Goal: Information Seeking & Learning: Learn about a topic

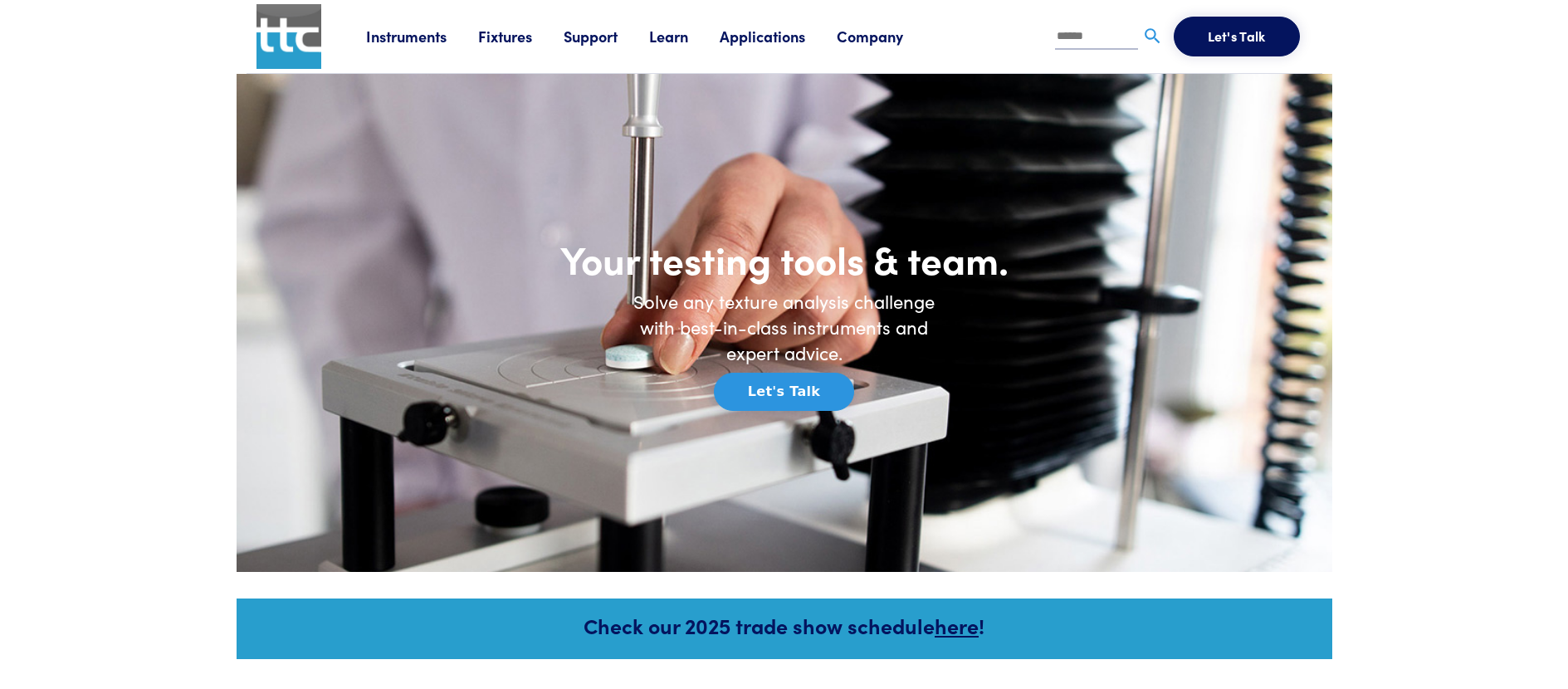
click at [1123, 50] on li at bounding box center [1109, 36] width 109 height 40
click at [1109, 33] on input "text" at bounding box center [1097, 38] width 83 height 25
type input "***"
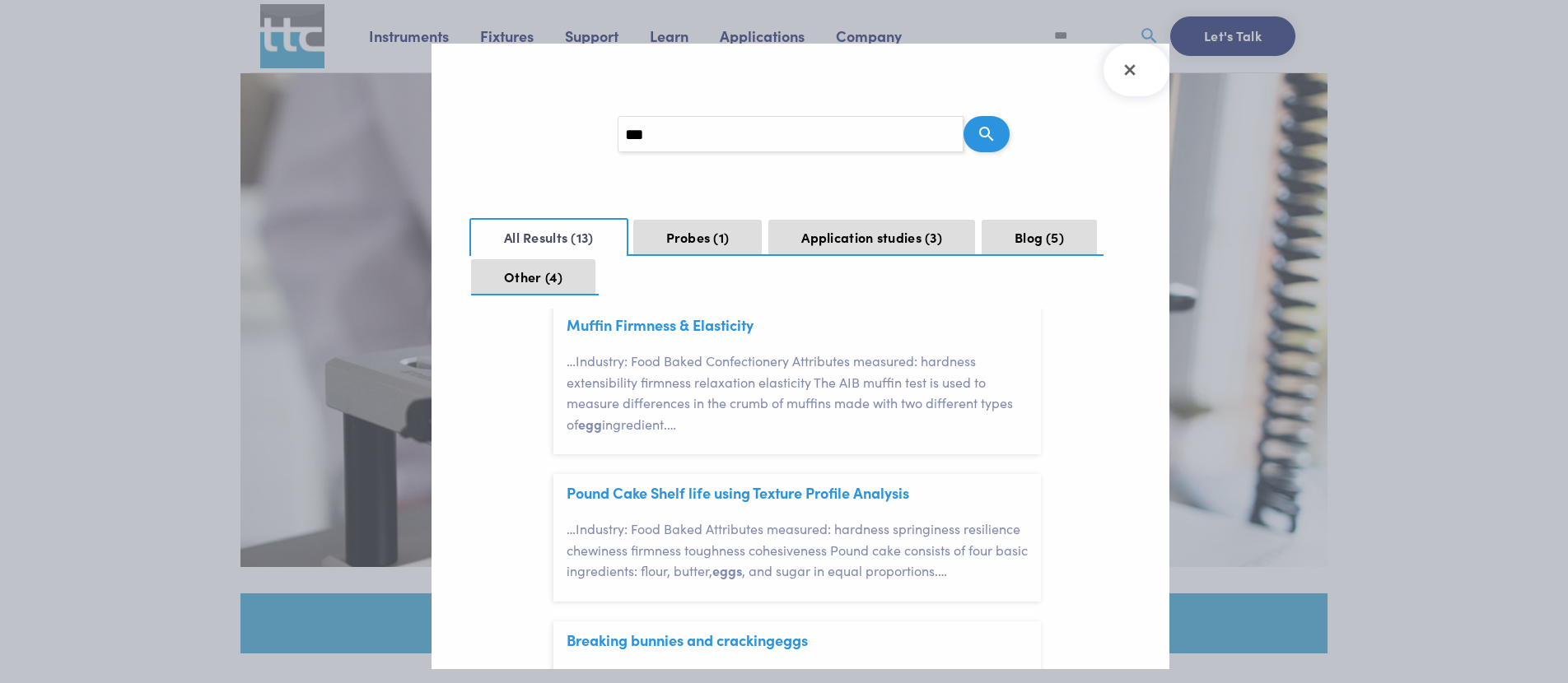
scroll to position [207, 0]
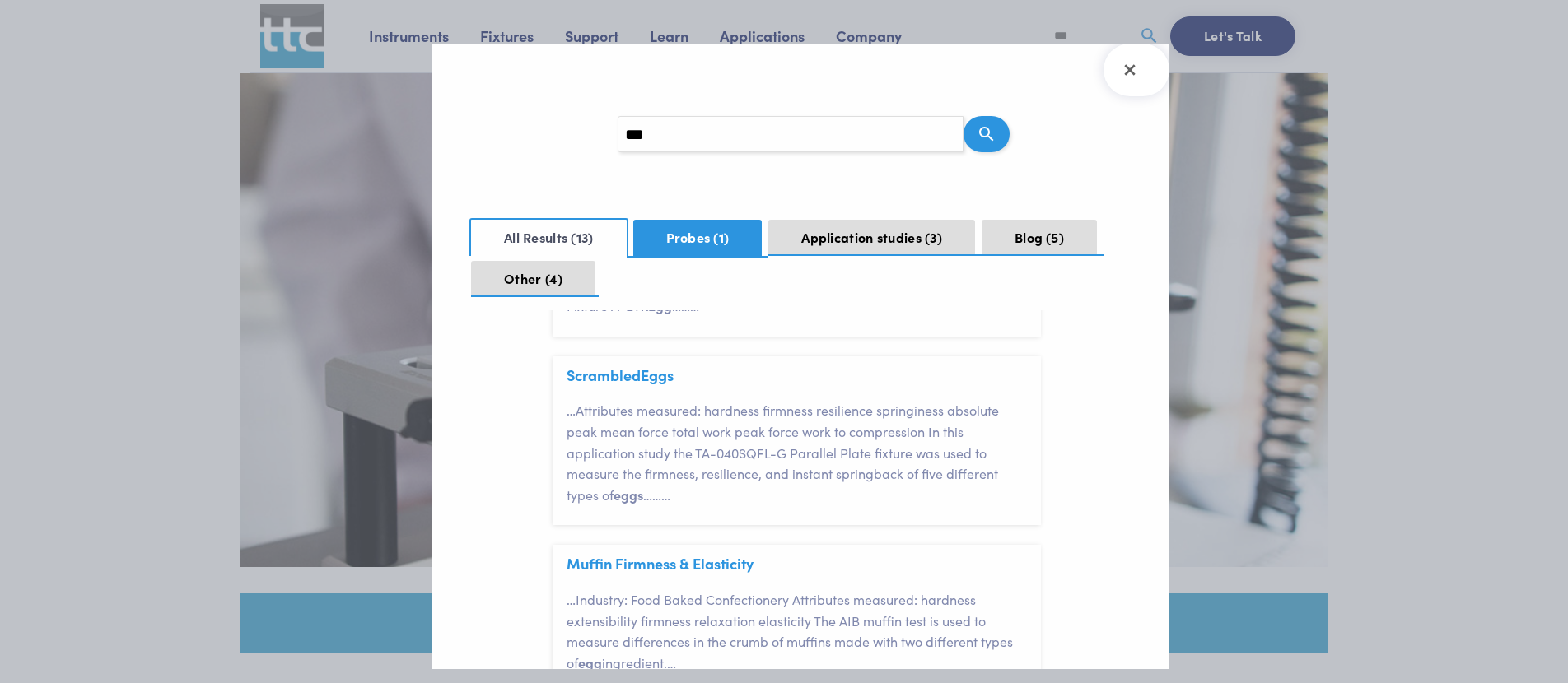
click at [677, 234] on button "Probes 1" at bounding box center [698, 238] width 129 height 36
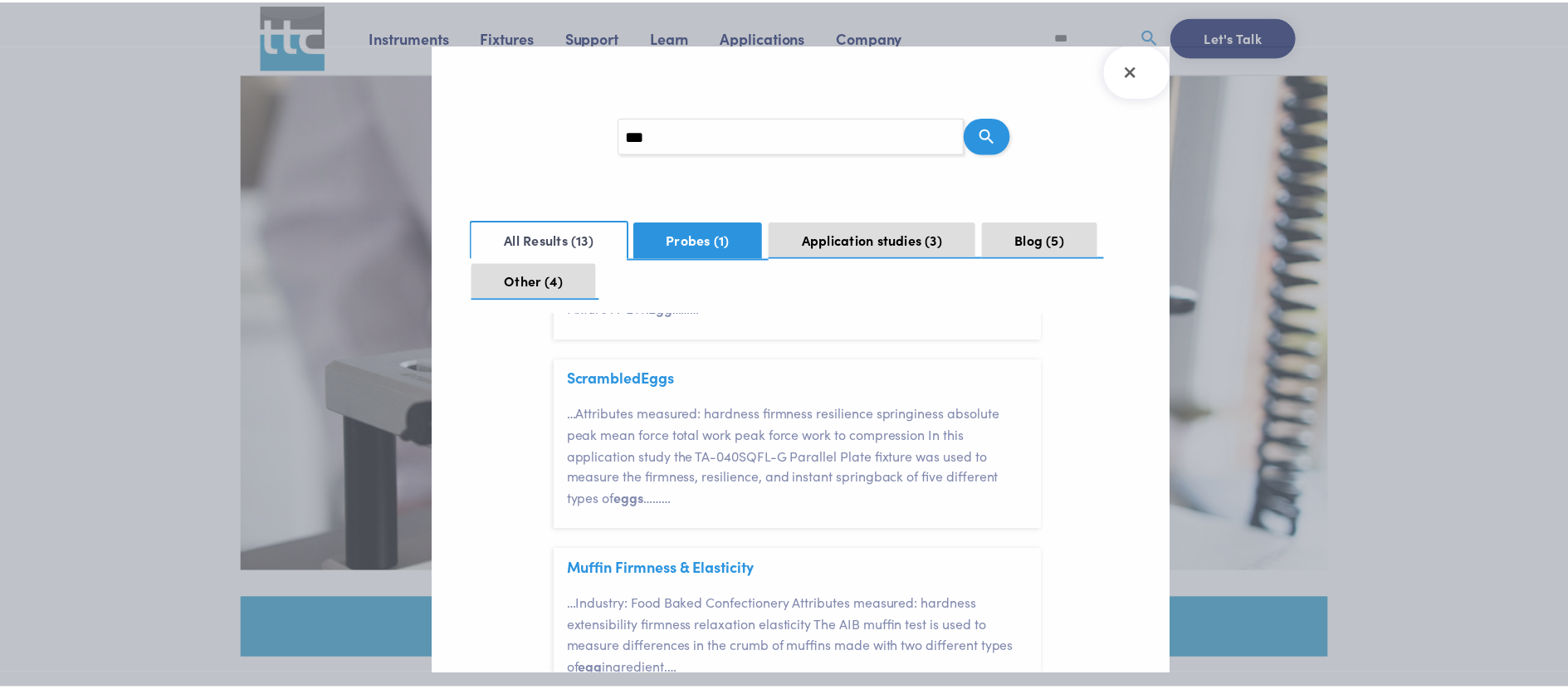
scroll to position [0, 0]
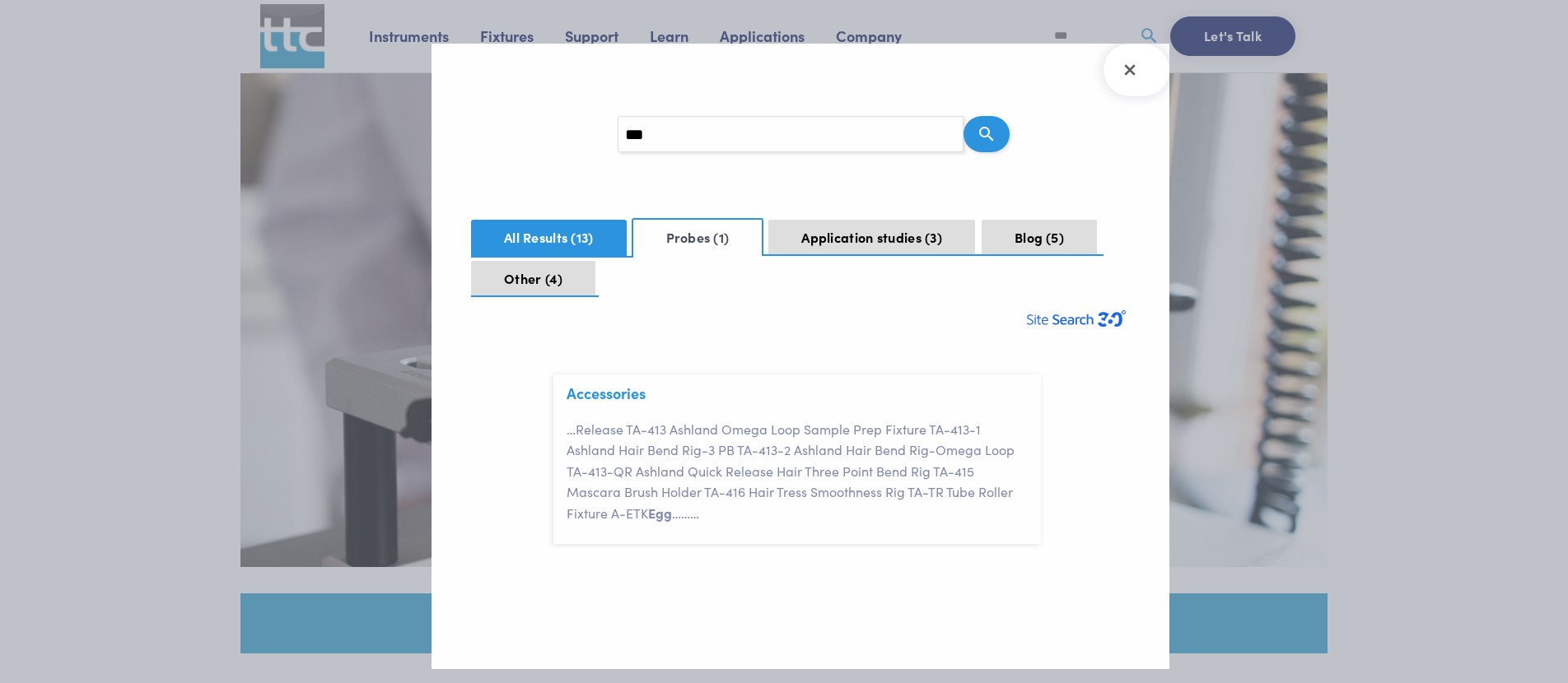
click at [556, 232] on button "All Results 13" at bounding box center [548, 238] width 155 height 36
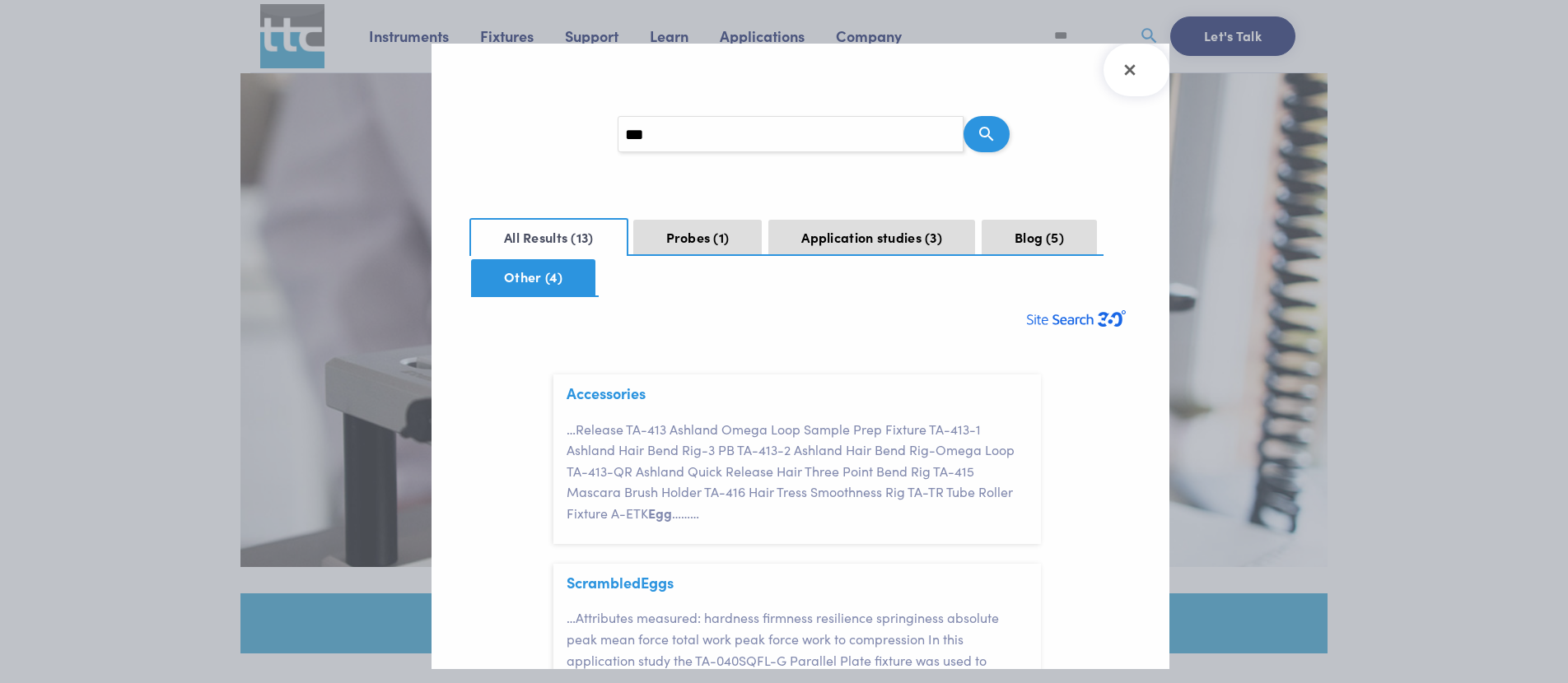
click at [539, 279] on button "Other 4" at bounding box center [533, 277] width 125 height 36
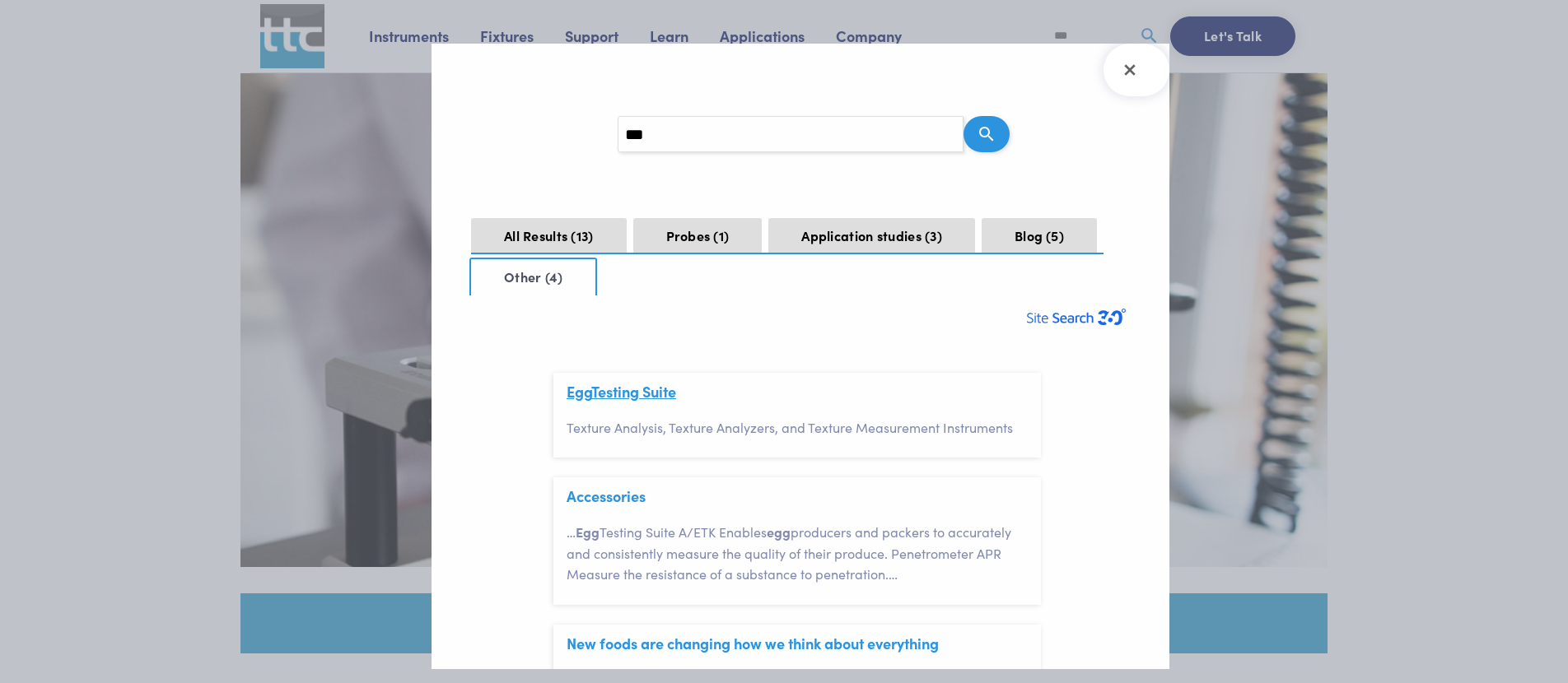
click at [628, 389] on link "Egg Testing Suite" at bounding box center [621, 391] width 109 height 21
click at [1288, 229] on div at bounding box center [784, 341] width 1568 height 683
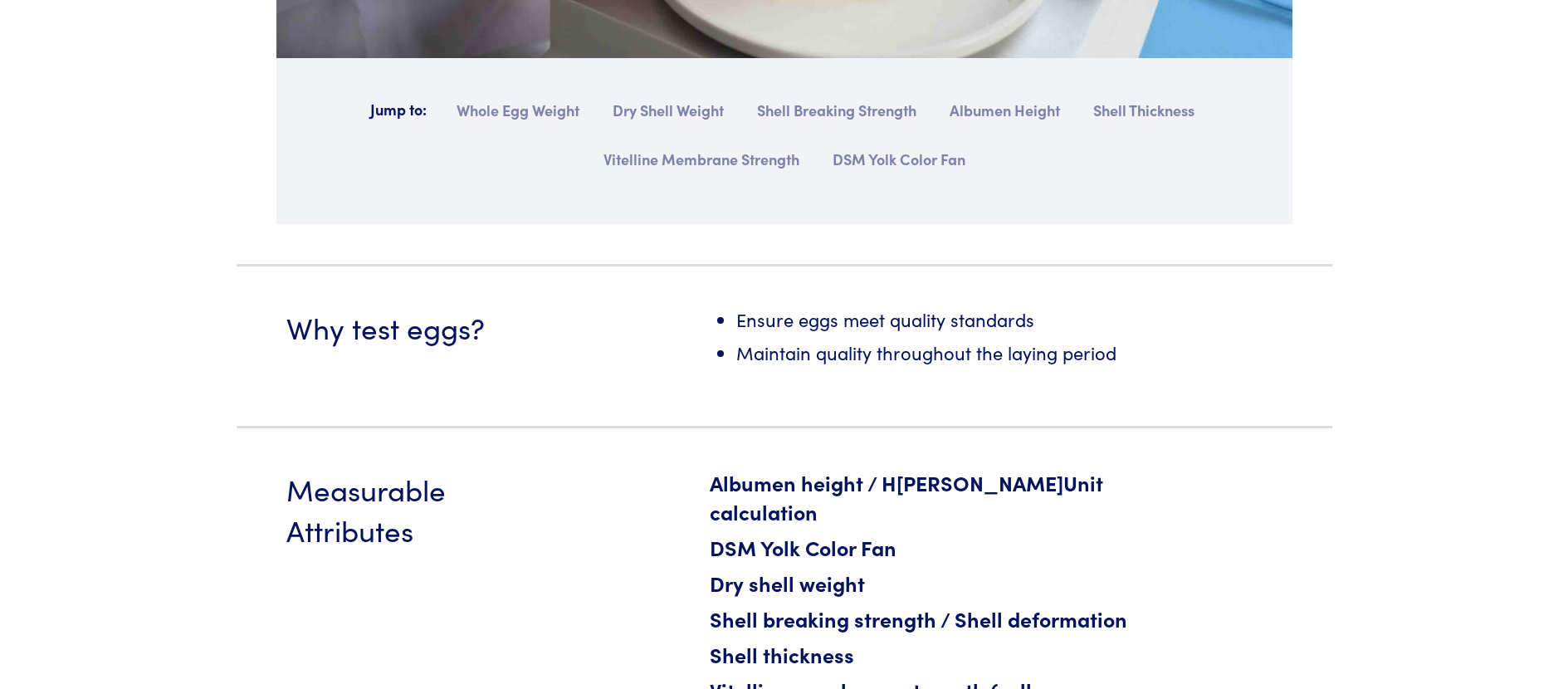
scroll to position [556, 0]
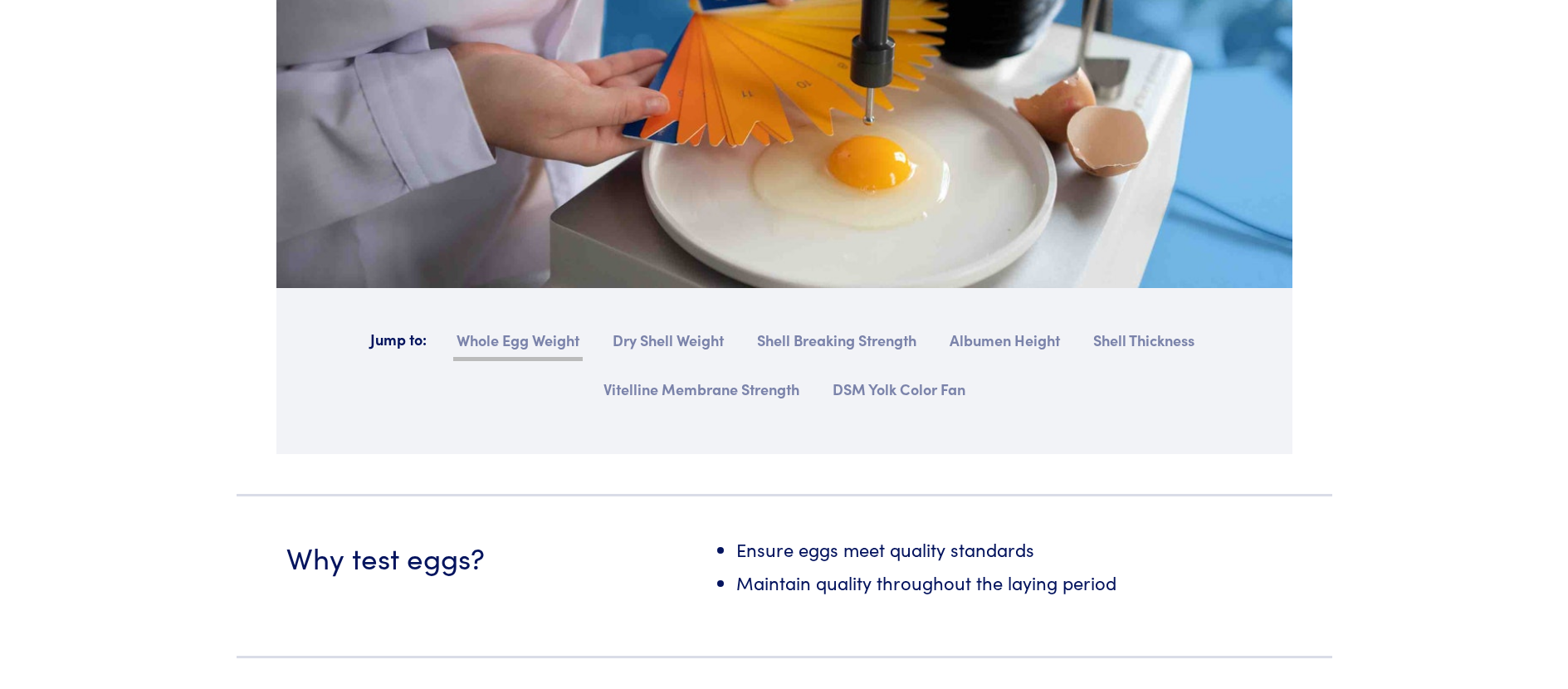
click at [549, 339] on link "Whole Egg Weight" at bounding box center [518, 344] width 129 height 35
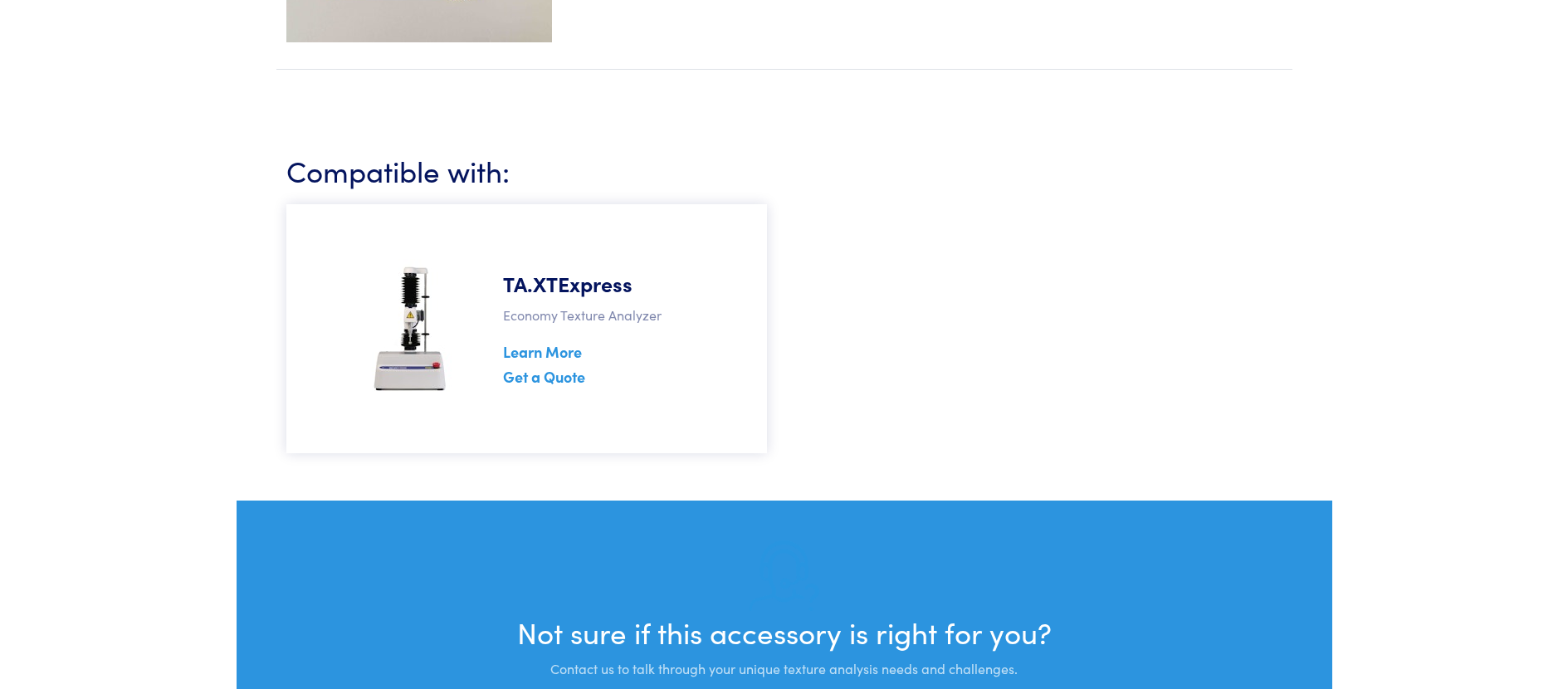
scroll to position [4510, 0]
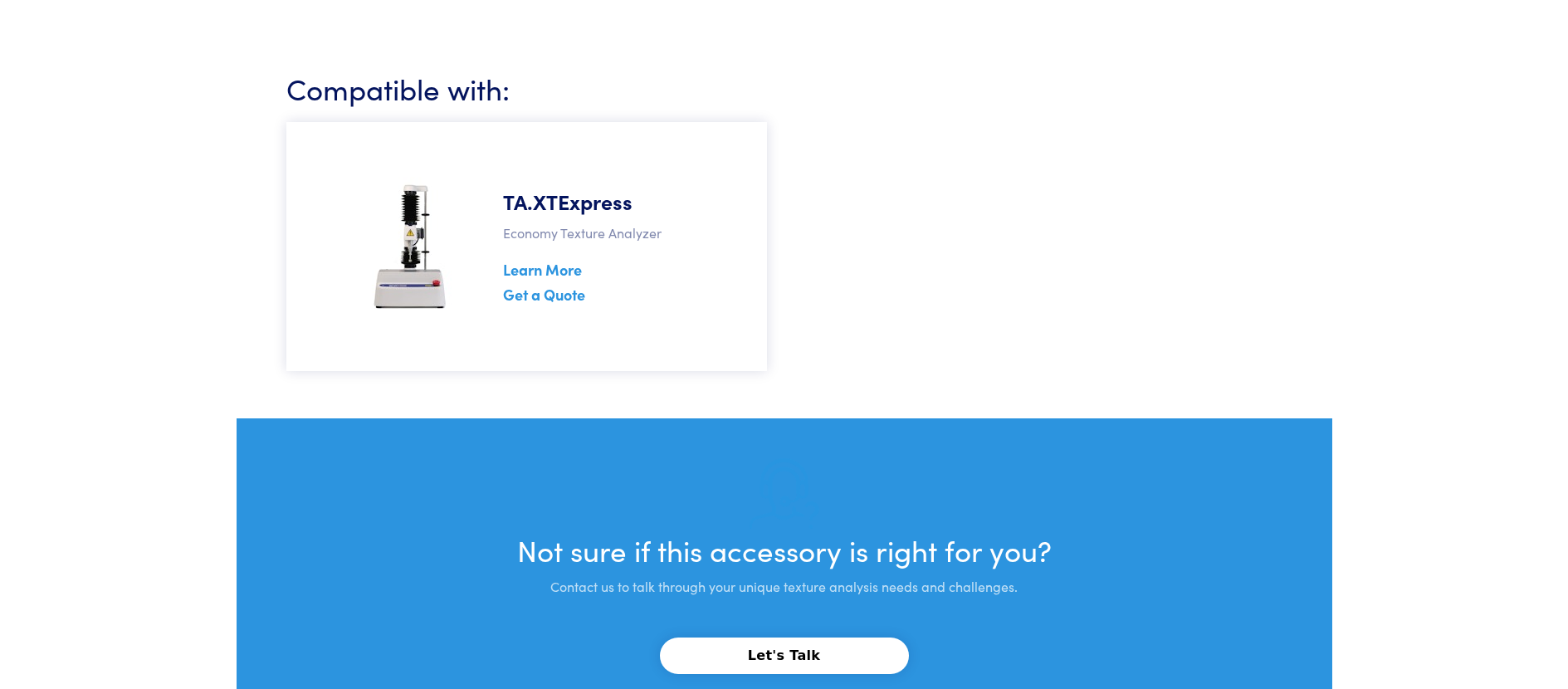
click at [552, 187] on h5 "TA.XTExpress" at bounding box center [609, 201] width 212 height 29
click at [491, 164] on div at bounding box center [410, 246] width 166 height 166
click at [423, 210] on img at bounding box center [410, 246] width 104 height 166
click at [553, 259] on link "Learn More" at bounding box center [542, 269] width 79 height 21
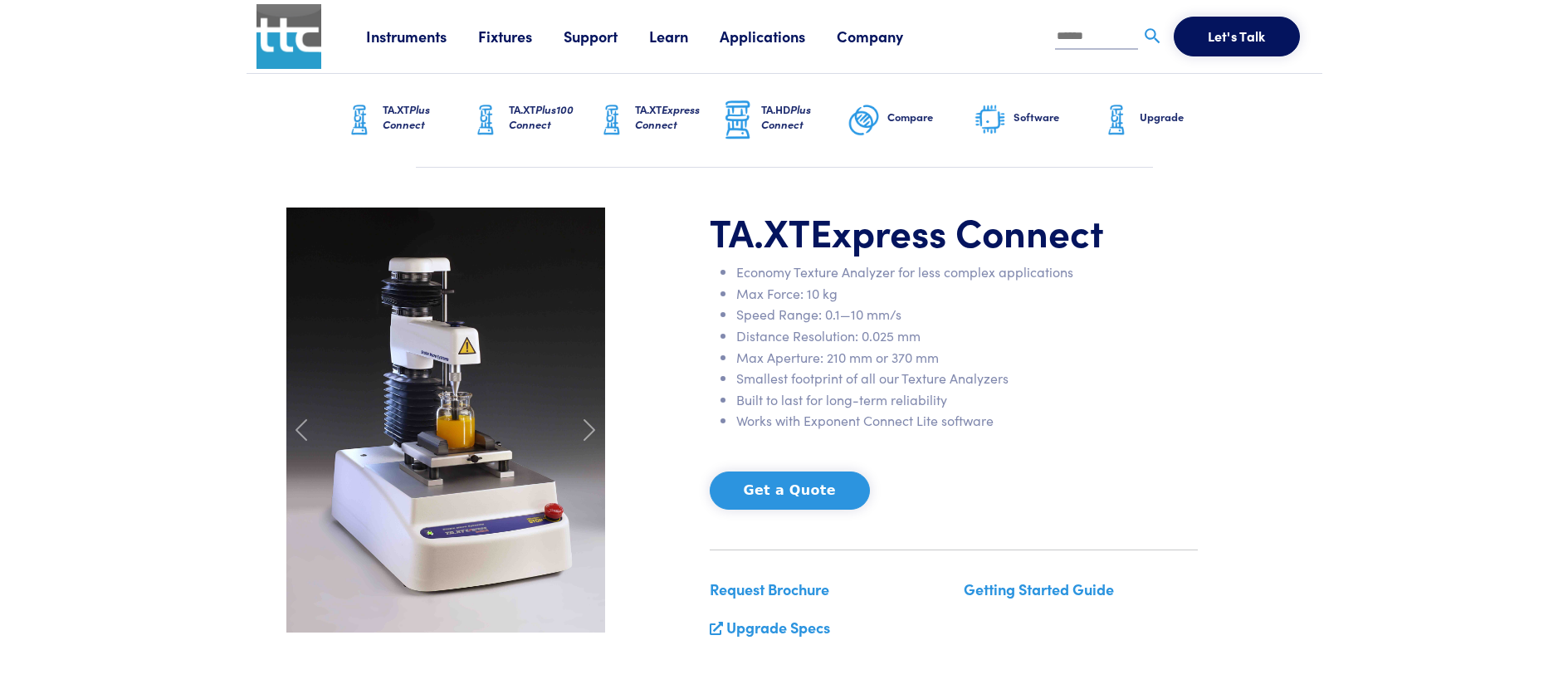
click at [990, 330] on li "Distance Resolution: 0.025 mm" at bounding box center [967, 337] width 461 height 22
